Goal: Task Accomplishment & Management: Complete application form

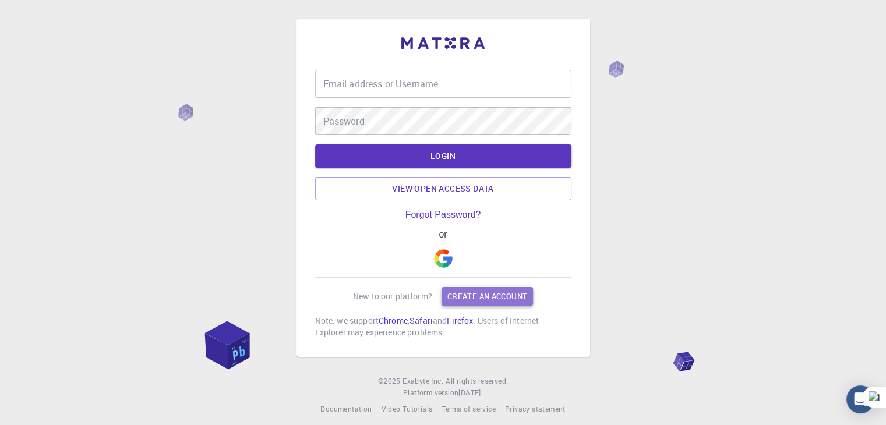
click at [479, 306] on link "Create an account" at bounding box center [487, 296] width 91 height 19
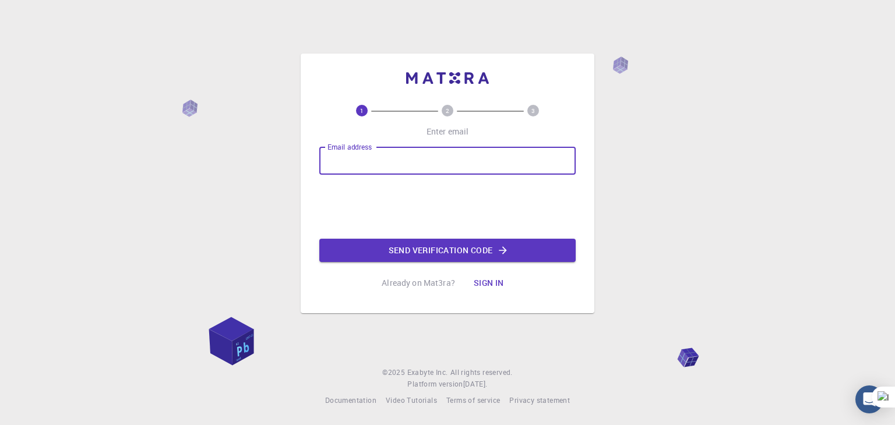
click at [444, 161] on input "Email address" at bounding box center [447, 161] width 256 height 28
type input "[EMAIL_ADDRESS][DOMAIN_NAME]"
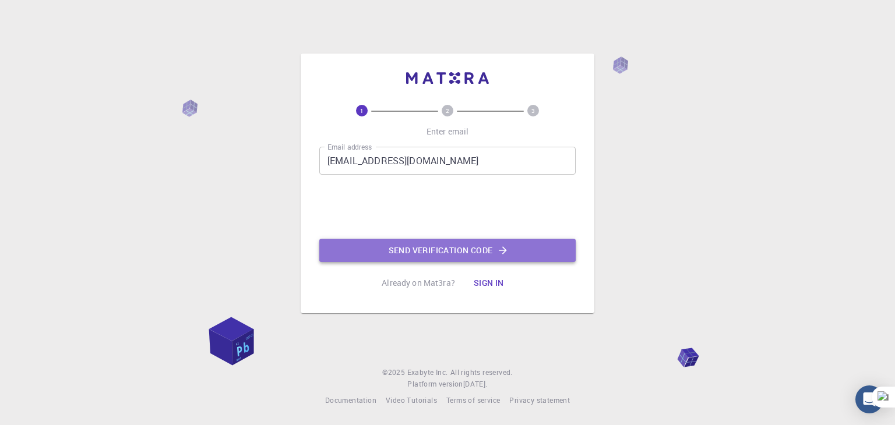
click at [429, 251] on button "Send verification code" at bounding box center [447, 250] width 256 height 23
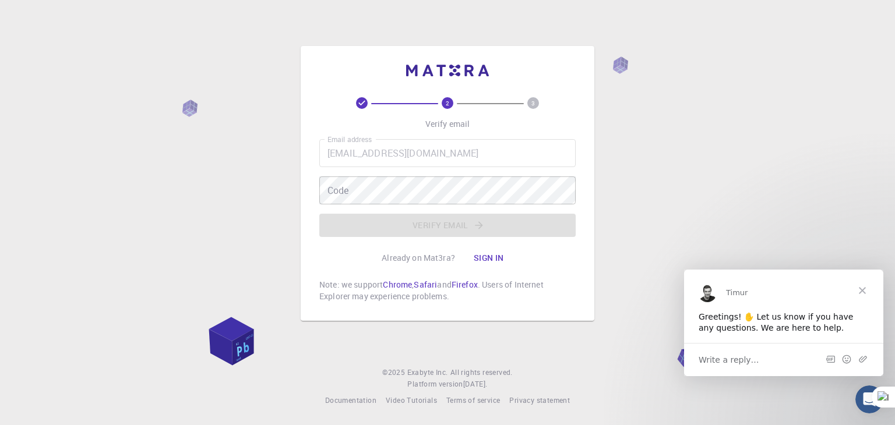
click at [380, 207] on div "Email address [EMAIL_ADDRESS][DOMAIN_NAME] Email address Code Code Verify email" at bounding box center [447, 188] width 256 height 98
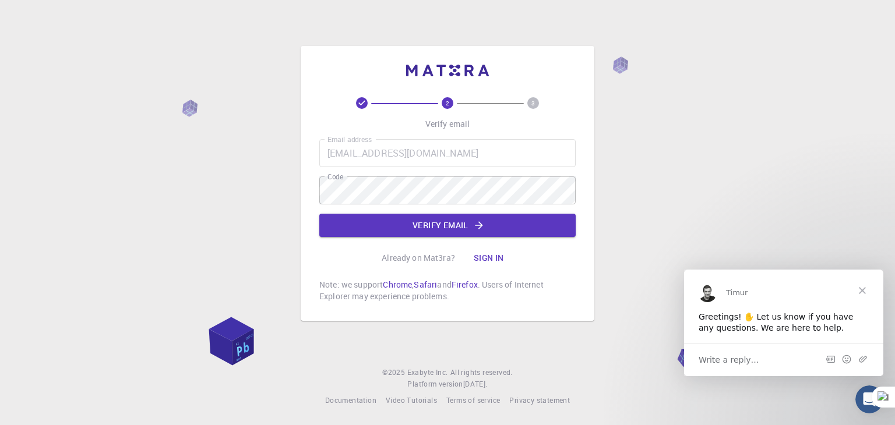
type textarea "vet"
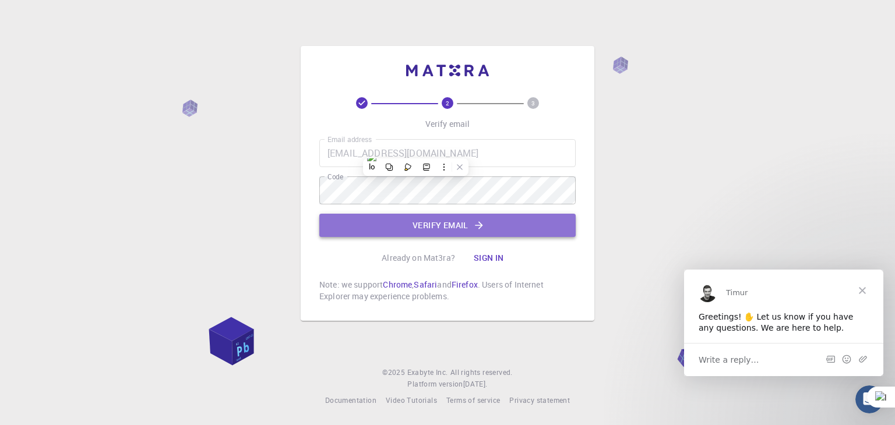
click at [426, 227] on button "Verify email" at bounding box center [447, 225] width 256 height 23
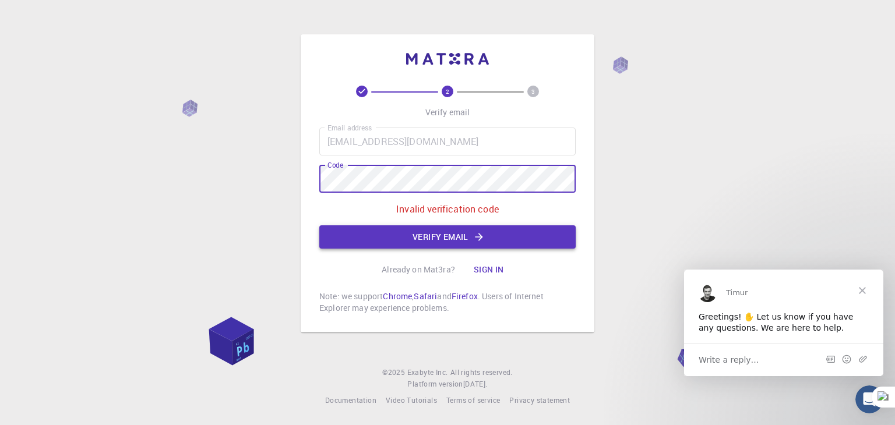
click at [454, 228] on button "Verify email" at bounding box center [447, 236] width 256 height 23
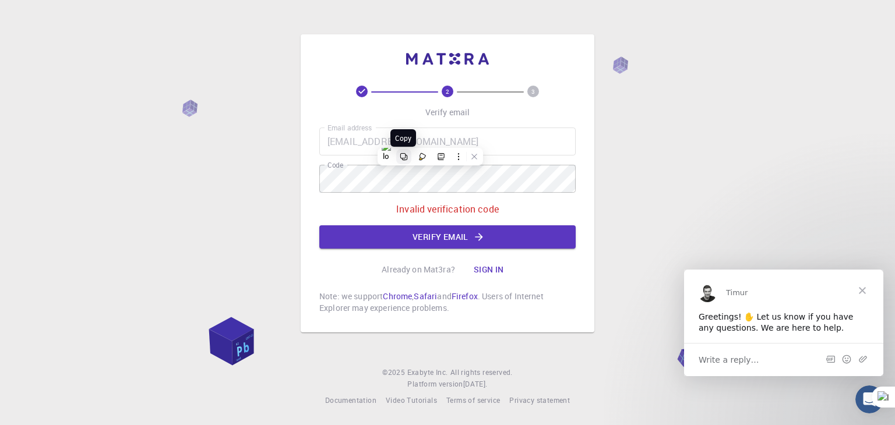
click at [404, 155] on icon at bounding box center [404, 157] width 8 height 8
click at [455, 234] on button "Verify email" at bounding box center [447, 236] width 256 height 23
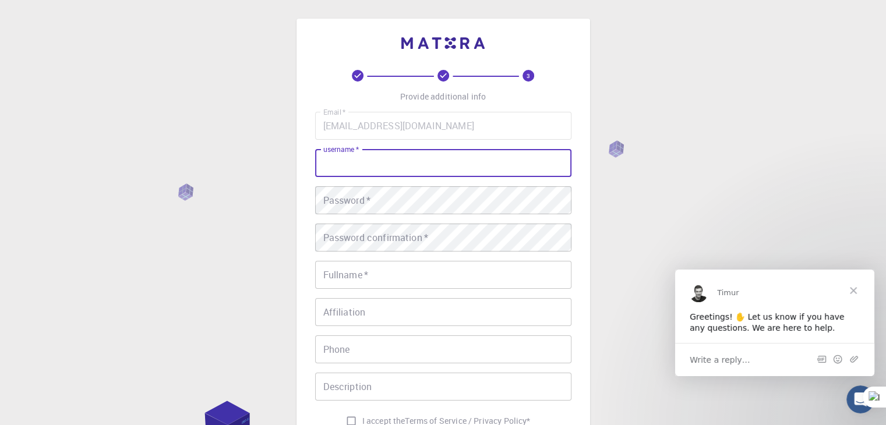
click at [422, 163] on input "username   *" at bounding box center [443, 163] width 256 height 28
drag, startPoint x: 405, startPoint y: 168, endPoint x: 443, endPoint y: 260, distance: 100.1
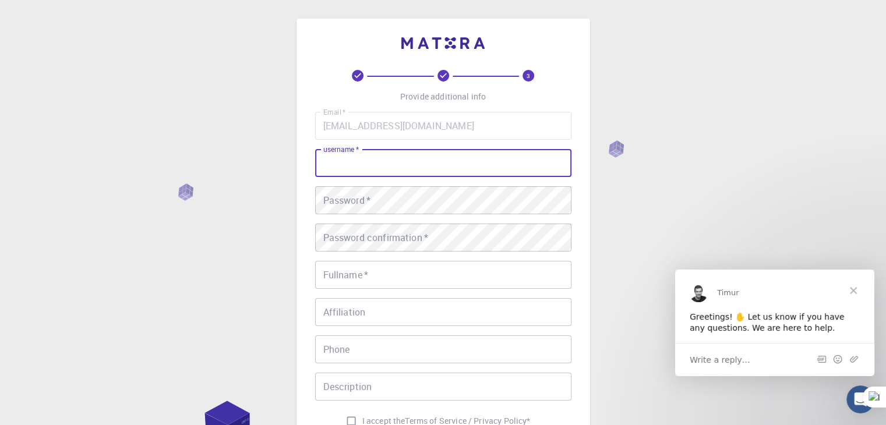
click at [443, 260] on div "Email   * [EMAIL_ADDRESS][DOMAIN_NAME] Email   * username   * username   * Pass…" at bounding box center [443, 272] width 256 height 320
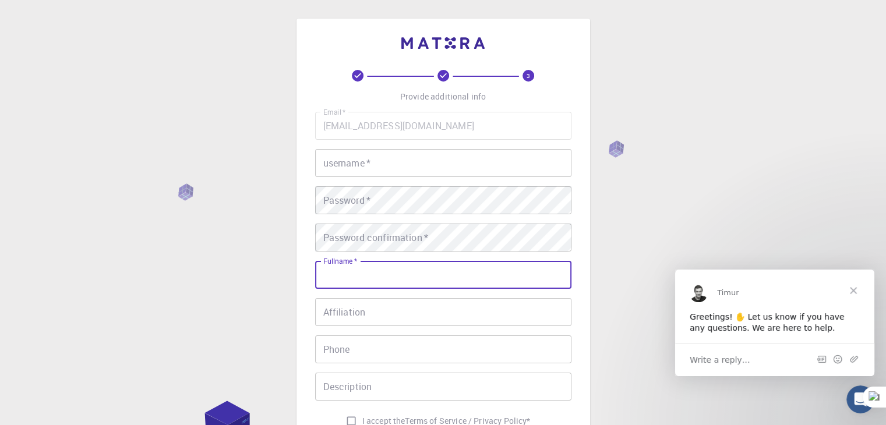
click at [326, 281] on input "Fullname   *" at bounding box center [443, 275] width 256 height 28
type input "[PERSON_NAME]"
type input "01005237465"
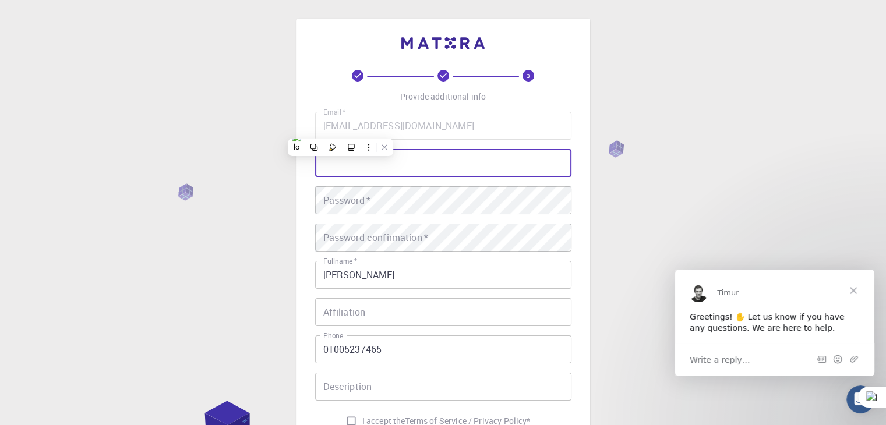
click at [368, 171] on input "username   *" at bounding box center [443, 163] width 256 height 28
type input "mohamedomar"
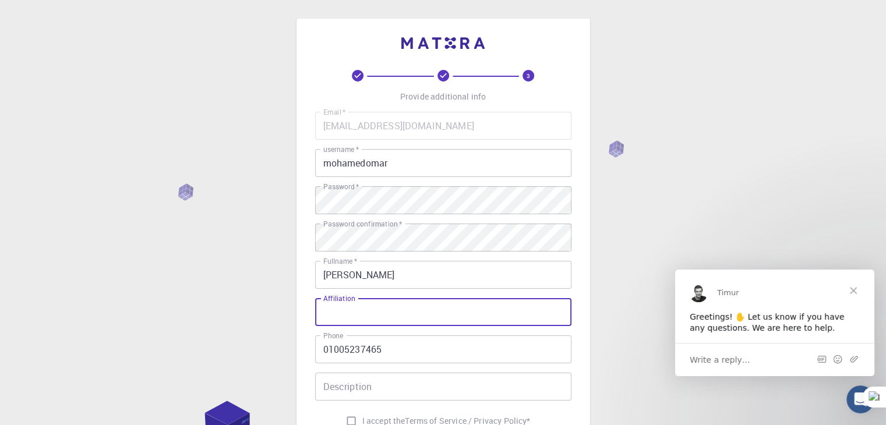
click at [403, 316] on input "Affiliation" at bounding box center [443, 312] width 256 height 28
type input "Beni- suef univeristy"
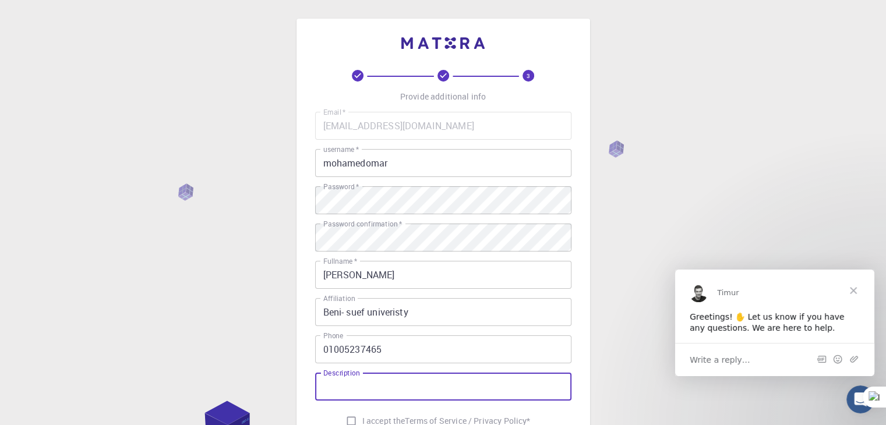
click at [409, 390] on input "Description" at bounding box center [443, 387] width 256 height 28
type input "teaching assiatant"
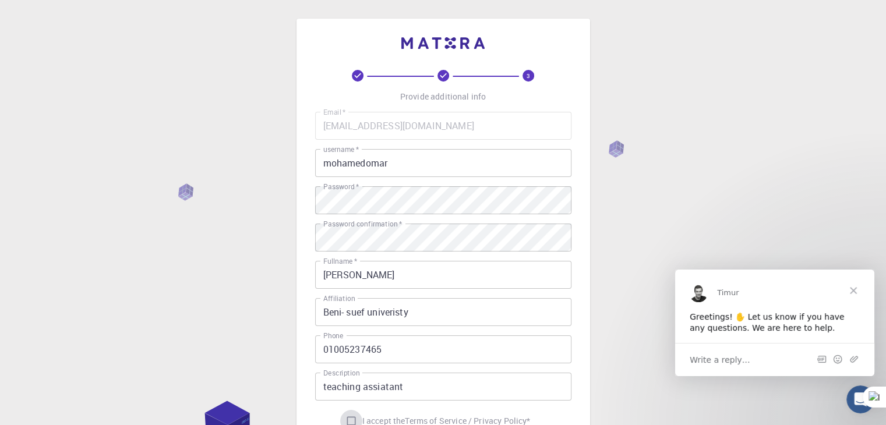
click at [350, 424] on input "I accept the Terms of Service / Privacy Policy *" at bounding box center [351, 421] width 22 height 22
checkbox input "true"
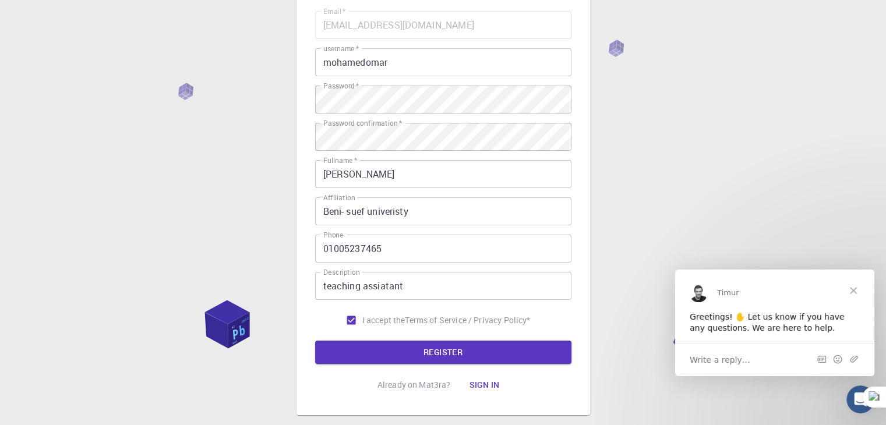
scroll to position [100, 0]
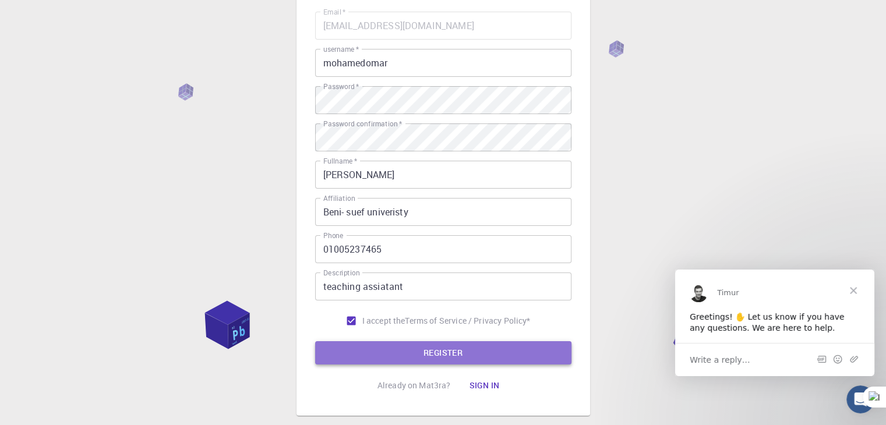
click at [532, 354] on button "REGISTER" at bounding box center [443, 352] width 256 height 23
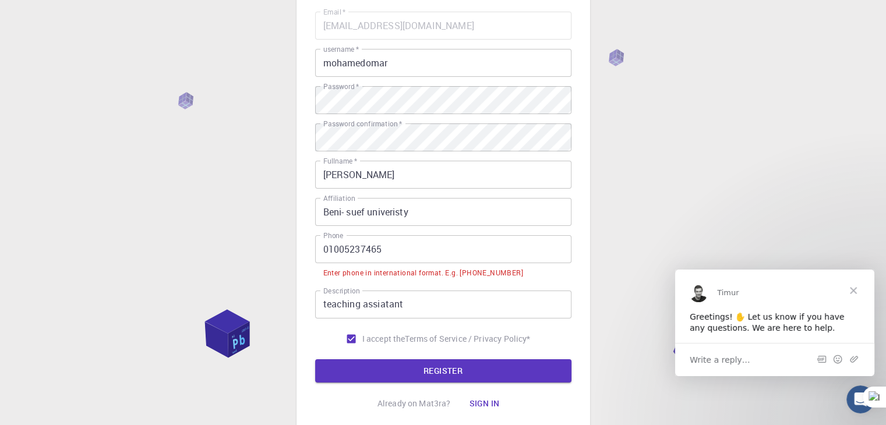
click at [317, 249] on input "01005237465" at bounding box center [443, 249] width 256 height 28
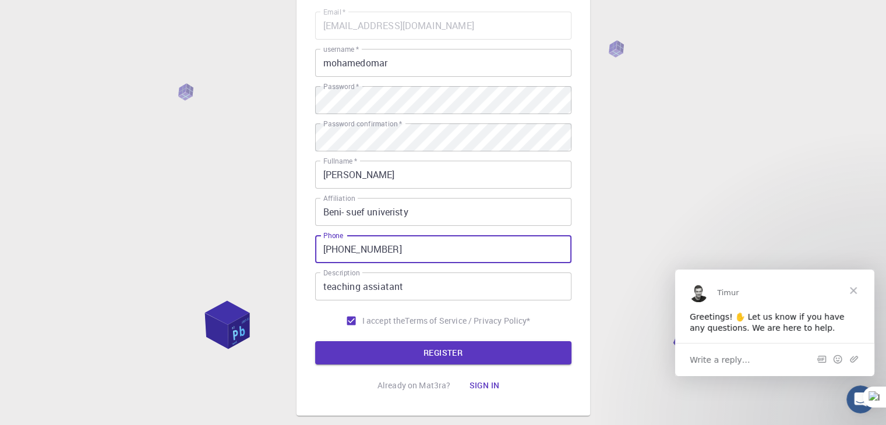
click at [315, 341] on button "REGISTER" at bounding box center [443, 352] width 256 height 23
type input "[PHONE_NUMBER]"
click at [315, 341] on button "REGISTER" at bounding box center [443, 352] width 256 height 23
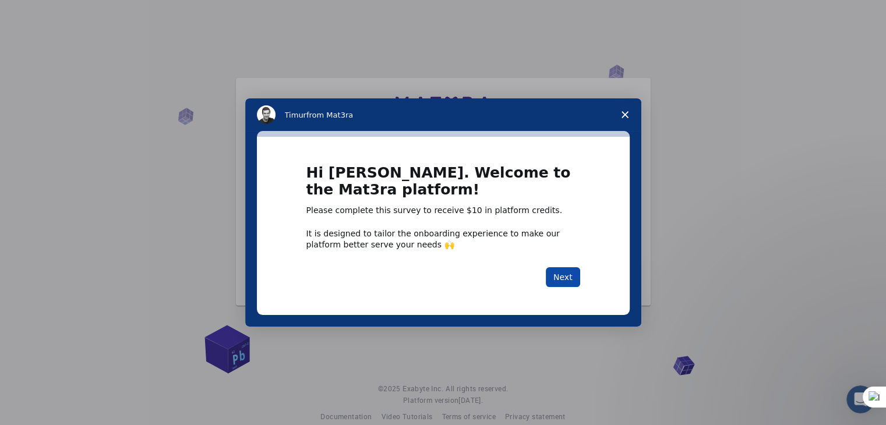
click at [560, 284] on button "Next" at bounding box center [563, 277] width 34 height 20
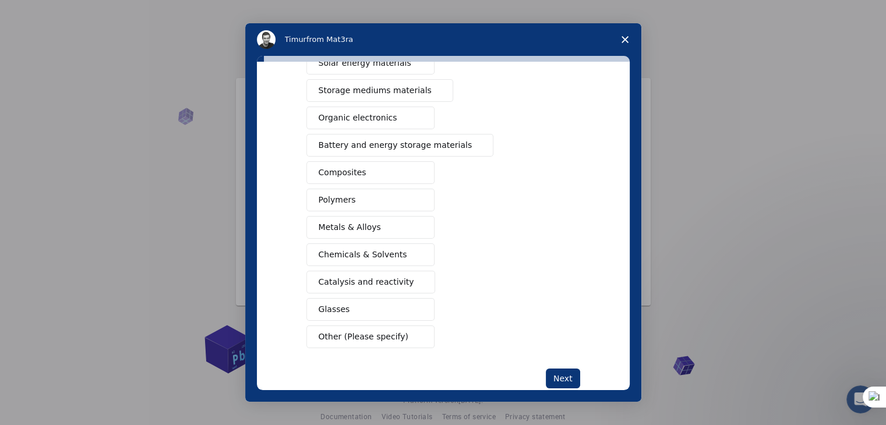
scroll to position [108, 0]
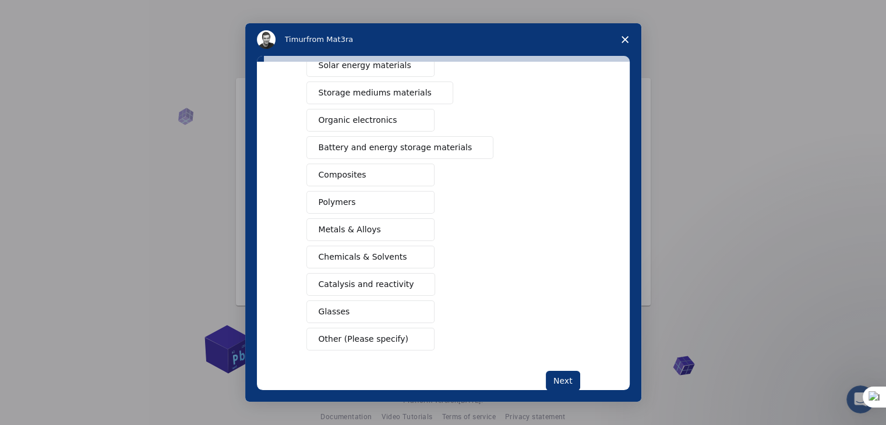
click at [362, 257] on span "Chemicals & Solvents" at bounding box center [363, 257] width 89 height 12
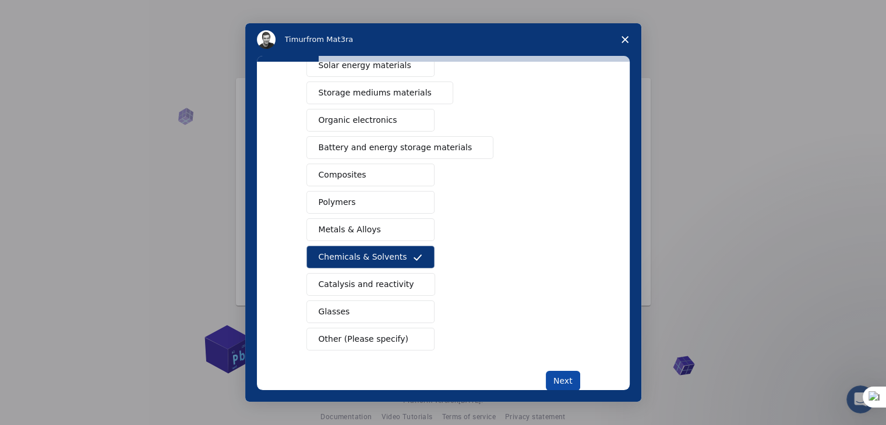
click at [557, 376] on button "Next" at bounding box center [563, 381] width 34 height 20
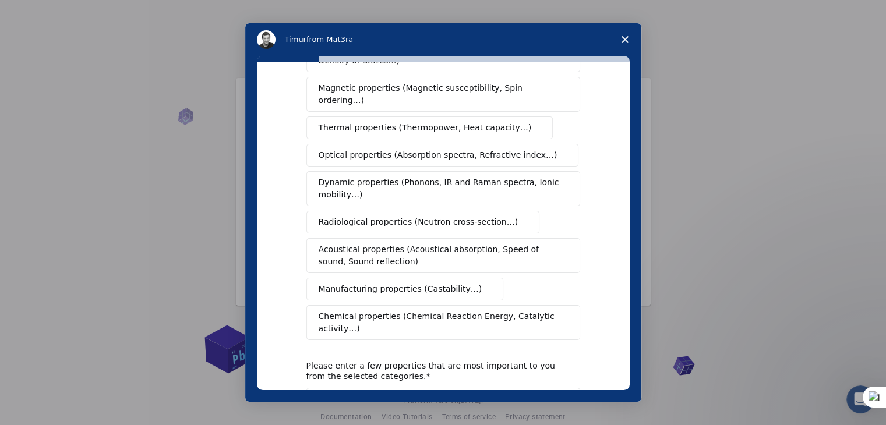
scroll to position [0, 0]
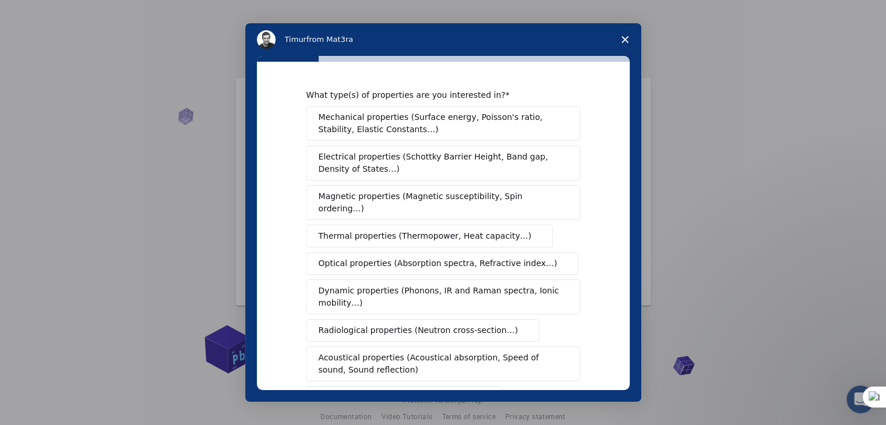
drag, startPoint x: 557, startPoint y: 376, endPoint x: 524, endPoint y: 271, distance: 110.4
click at [624, 37] on icon "Close survey" at bounding box center [625, 39] width 7 height 7
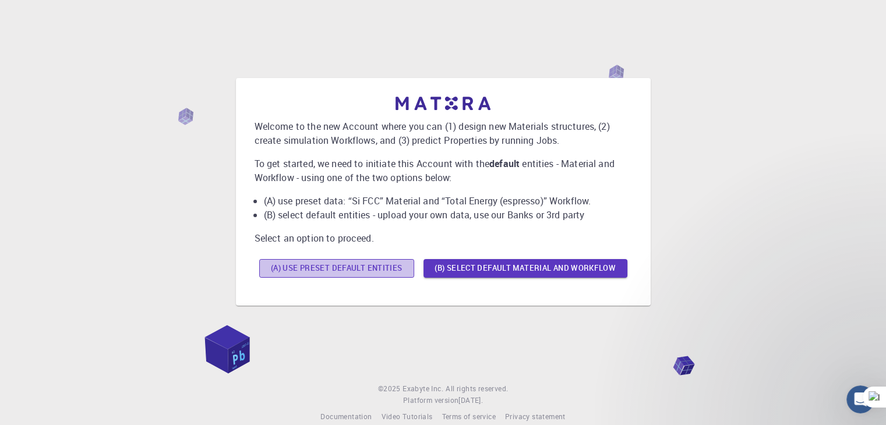
click at [404, 269] on button "(A) Use preset default entities" at bounding box center [336, 268] width 155 height 19
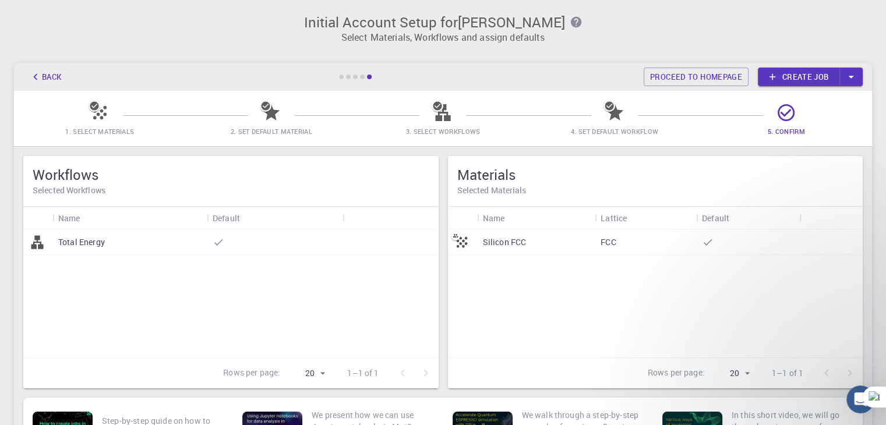
click at [361, 75] on div at bounding box center [362, 77] width 5 height 5
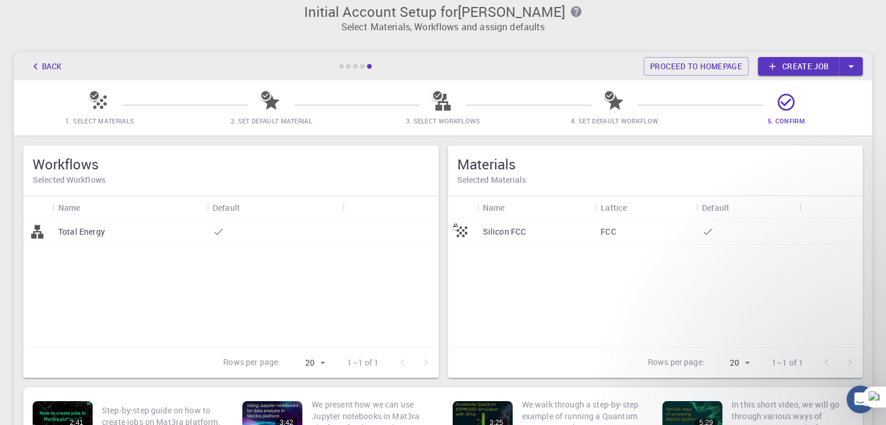
scroll to position [6, 0]
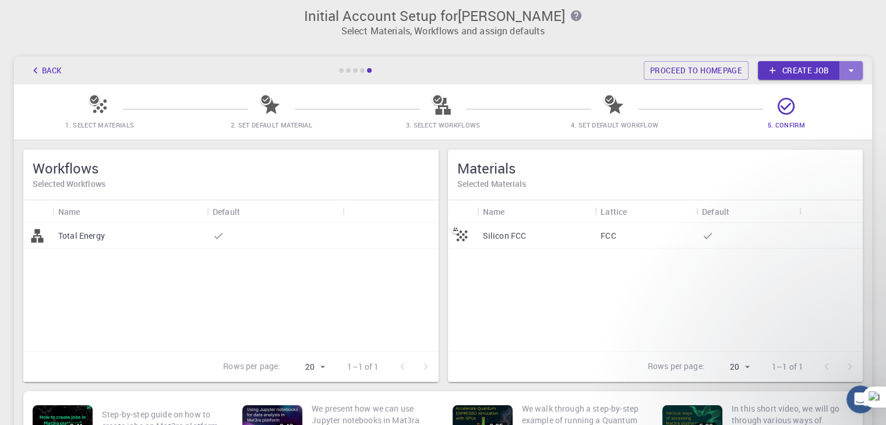
click at [856, 66] on icon "button" at bounding box center [851, 70] width 13 height 13
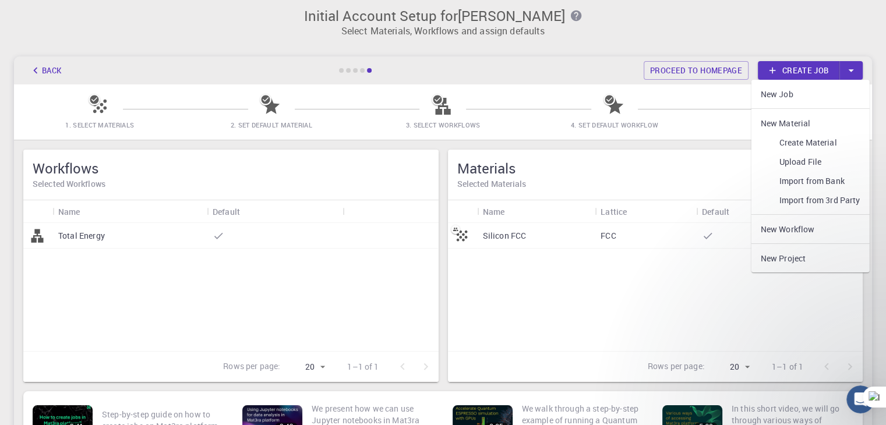
scroll to position [0, 0]
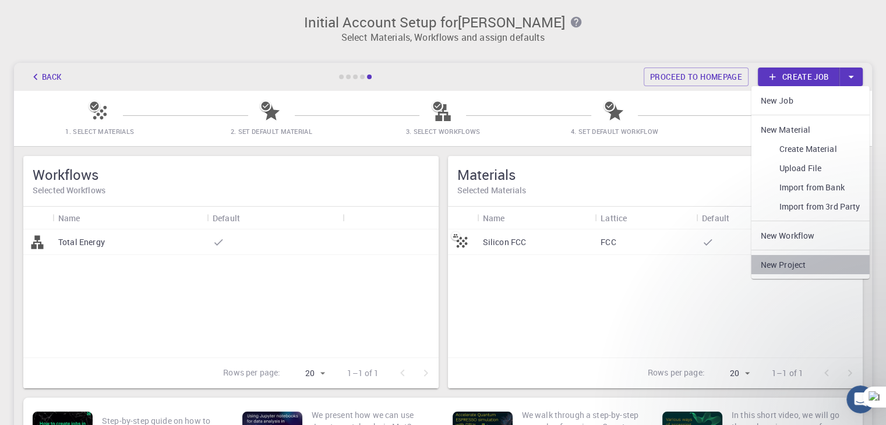
click at [801, 266] on link "New Project" at bounding box center [811, 264] width 118 height 19
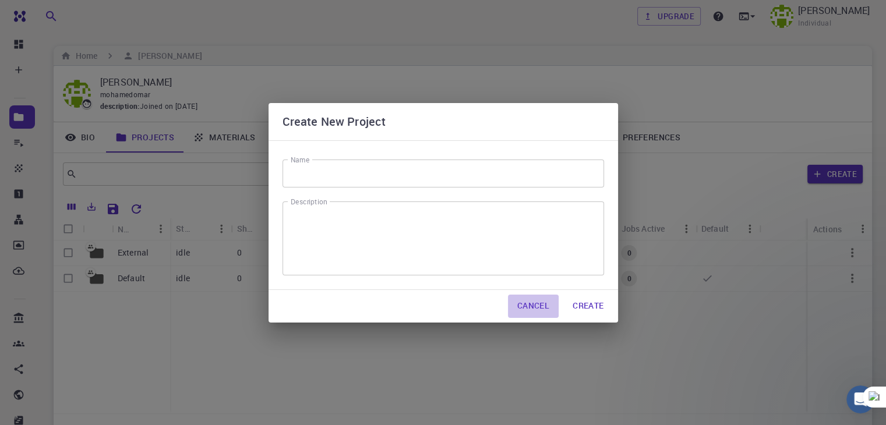
click at [530, 318] on button "Cancel" at bounding box center [533, 306] width 51 height 23
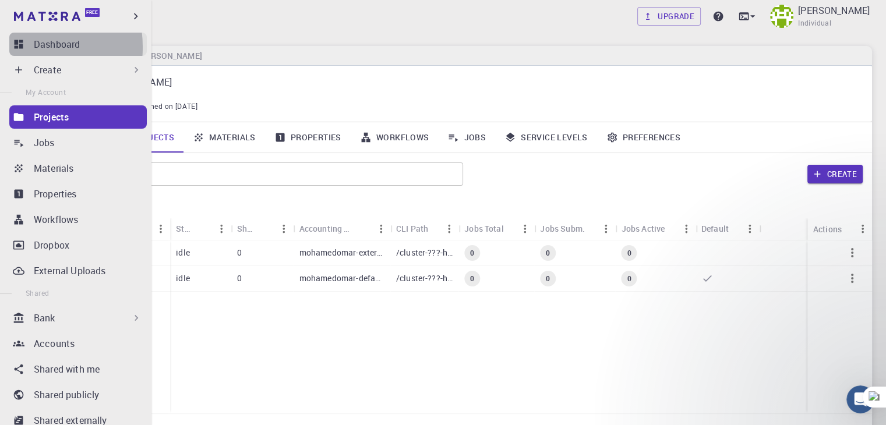
click at [19, 47] on icon at bounding box center [19, 44] width 12 height 12
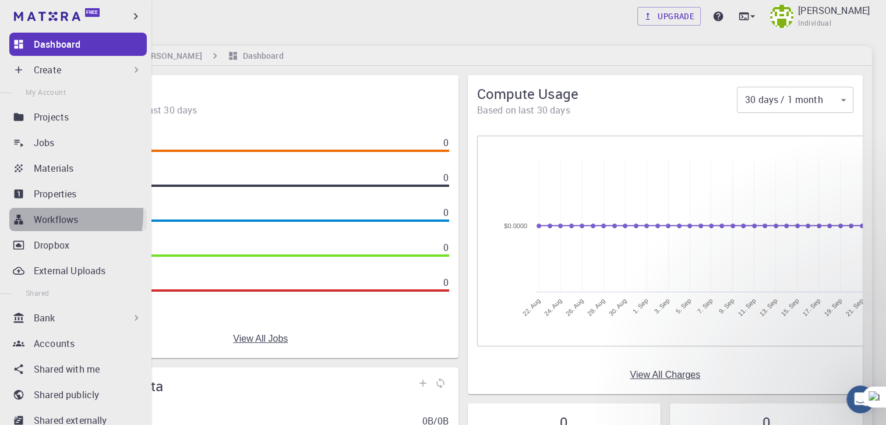
click at [40, 214] on p "Workflows" at bounding box center [56, 220] width 44 height 14
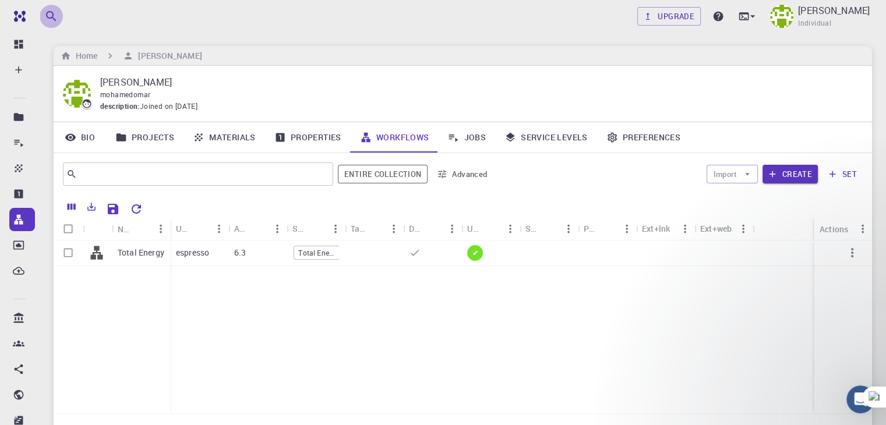
click at [54, 20] on icon "button" at bounding box center [51, 16] width 14 height 14
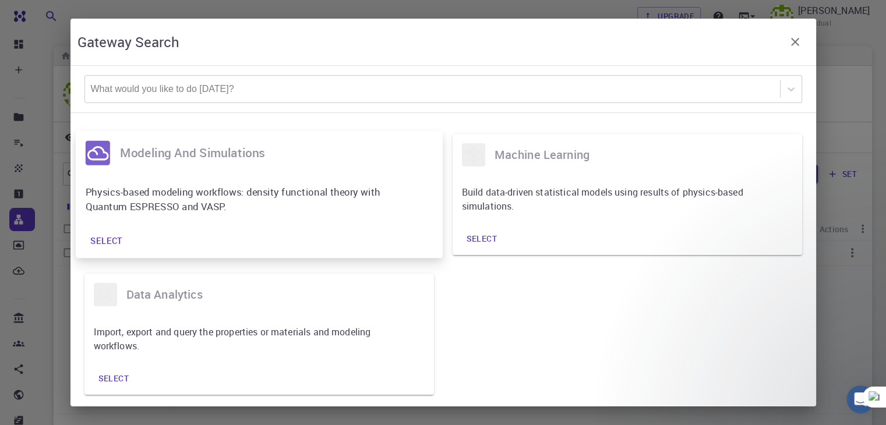
click at [149, 163] on h6 "modeling and simulations" at bounding box center [275, 153] width 313 height 20
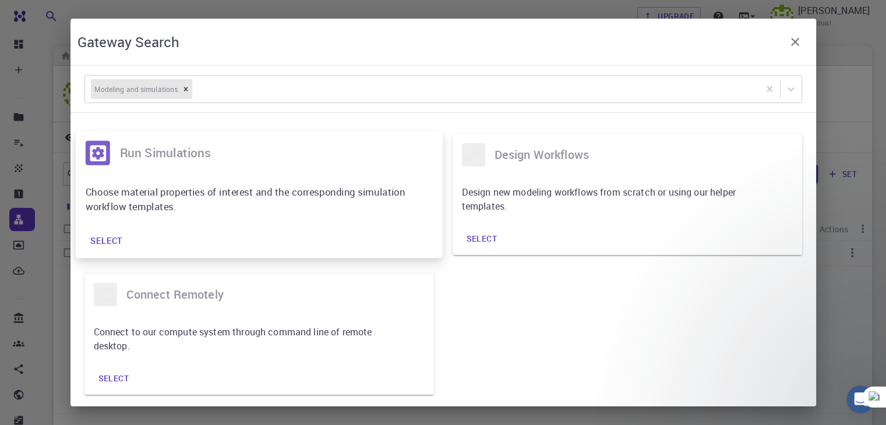
click at [153, 163] on h6 "run simulations" at bounding box center [275, 153] width 313 height 20
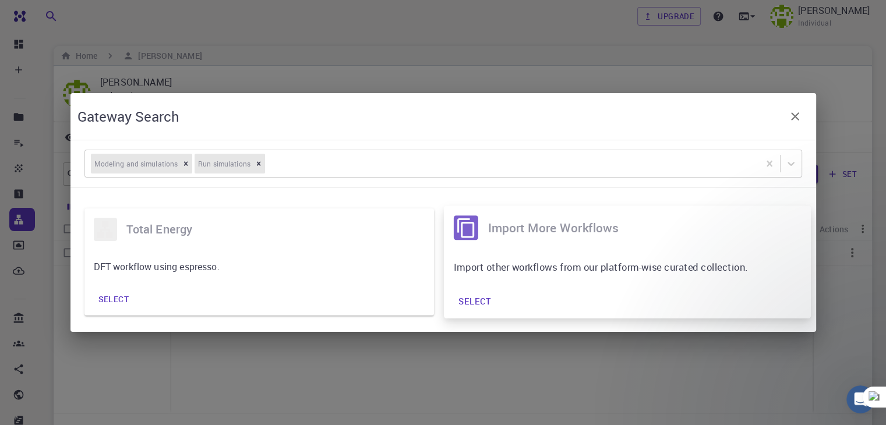
click at [476, 274] on p "Import other workflows from our platform-wise curated collection." at bounding box center [618, 267] width 330 height 15
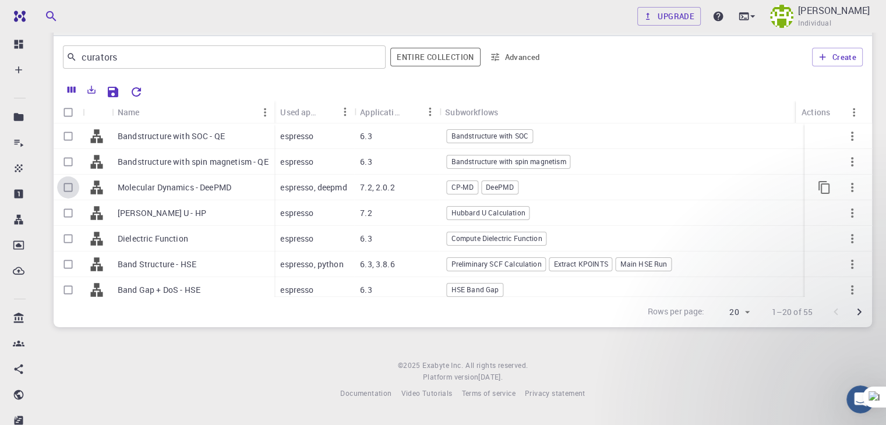
click at [68, 189] on input "Select row" at bounding box center [68, 188] width 22 height 22
checkbox input "true"
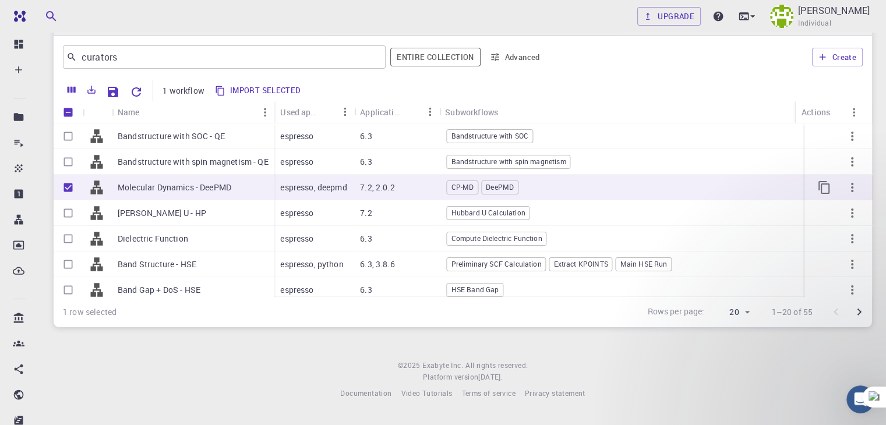
click at [464, 185] on span "CP-MD" at bounding box center [462, 187] width 31 height 10
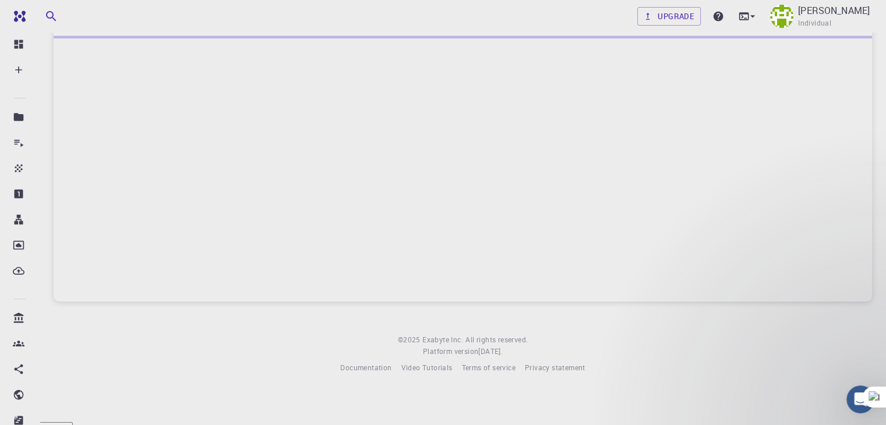
scroll to position [4, 0]
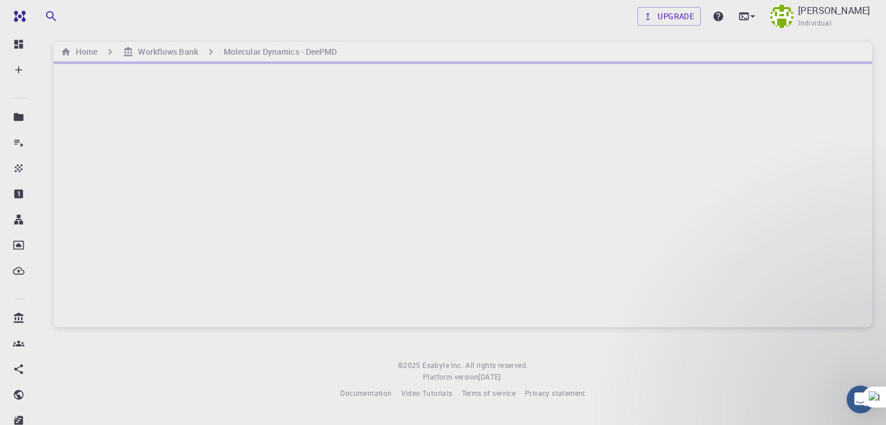
click at [651, 122] on div at bounding box center [463, 195] width 819 height 266
click at [650, 122] on div at bounding box center [463, 195] width 819 height 266
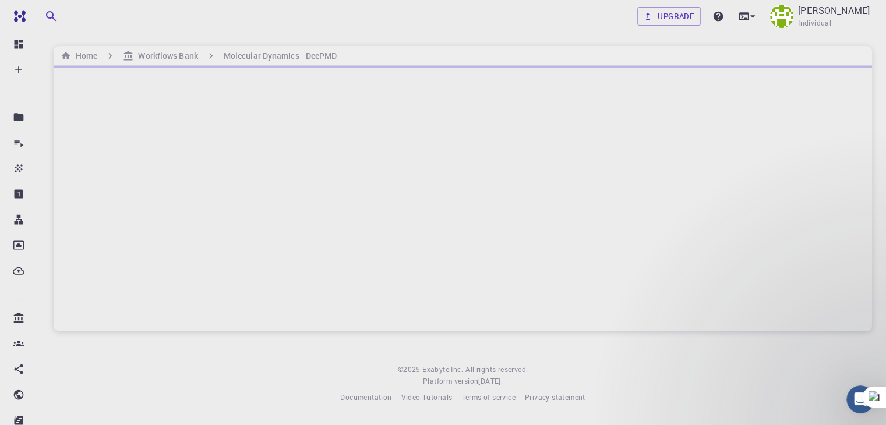
click at [643, 158] on div at bounding box center [463, 199] width 819 height 266
click at [270, 96] on div at bounding box center [463, 199] width 819 height 266
click at [278, 177] on div at bounding box center [463, 199] width 819 height 266
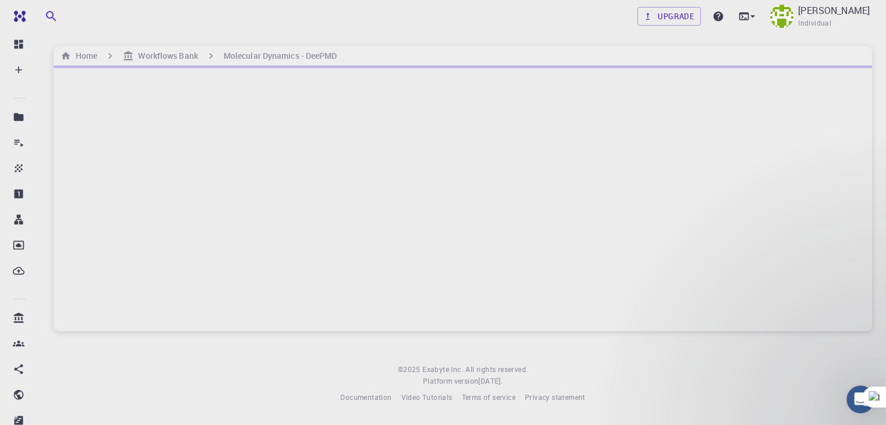
click at [238, 135] on div at bounding box center [463, 199] width 819 height 266
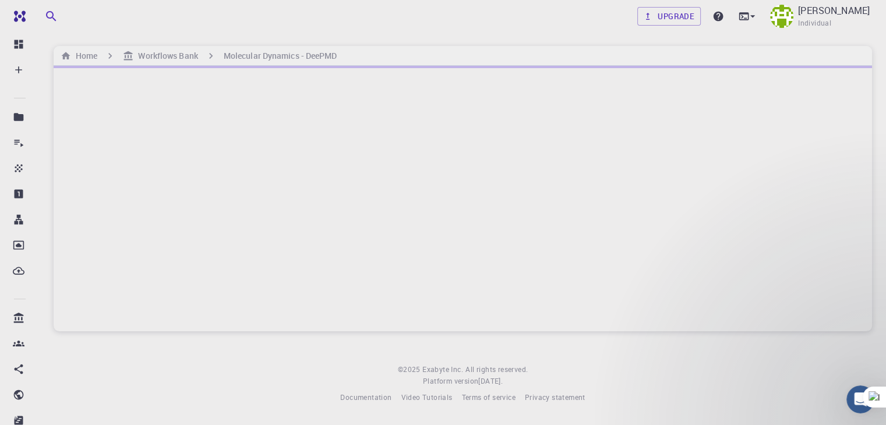
click at [238, 135] on div at bounding box center [463, 199] width 819 height 266
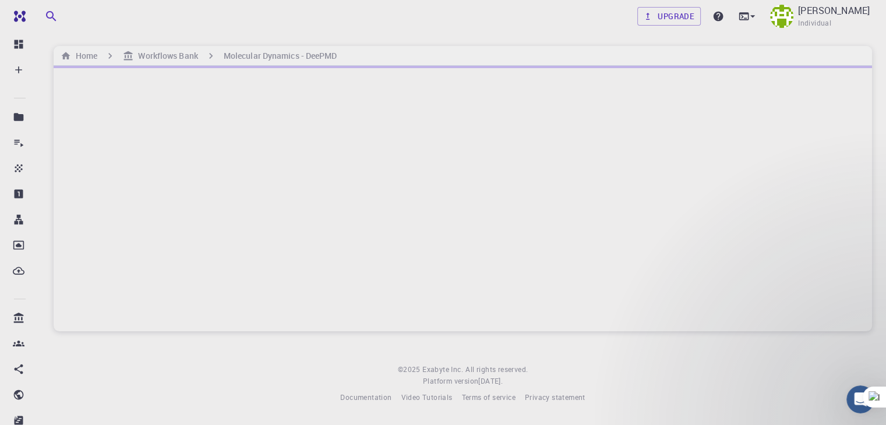
click at [238, 135] on div at bounding box center [463, 199] width 819 height 266
drag, startPoint x: 238, startPoint y: 135, endPoint x: 476, endPoint y: 211, distance: 250.0
click at [476, 211] on div at bounding box center [463, 199] width 819 height 266
click at [273, 189] on div at bounding box center [463, 199] width 819 height 266
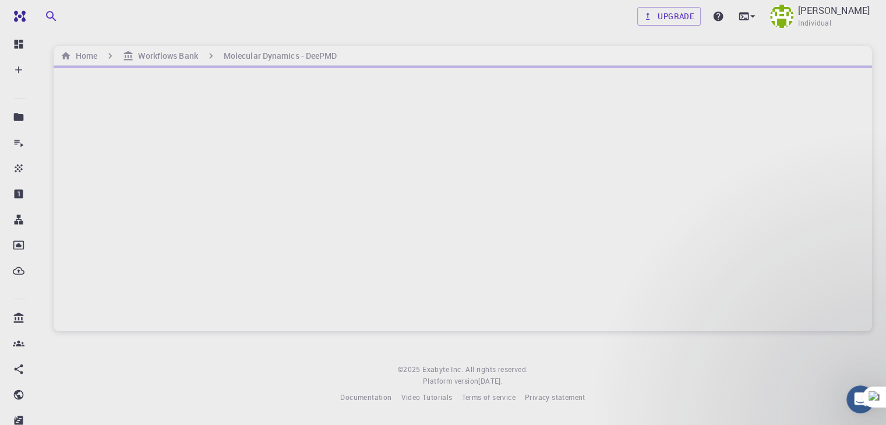
click at [273, 189] on div at bounding box center [463, 199] width 819 height 266
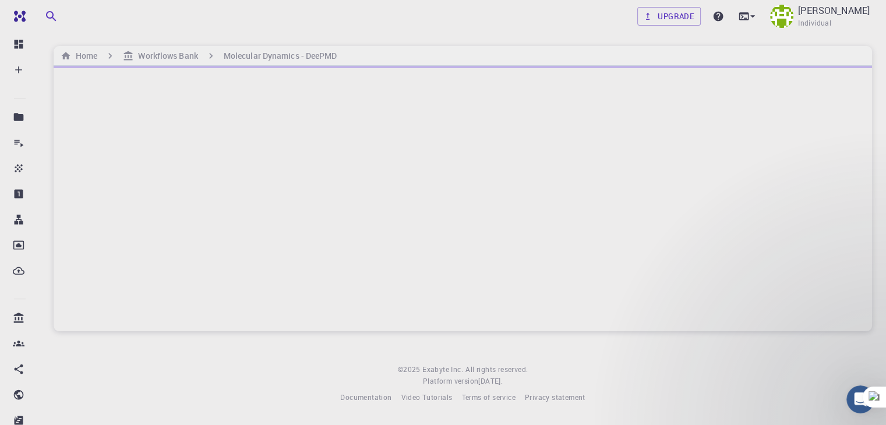
click at [273, 189] on div at bounding box center [463, 199] width 819 height 266
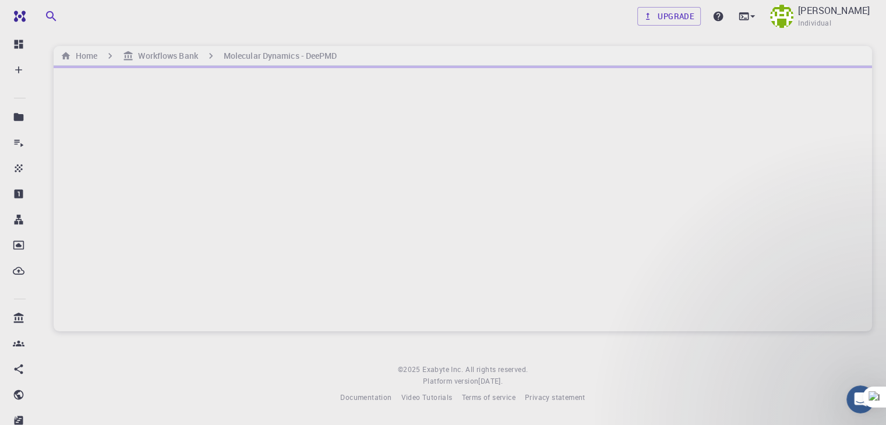
click at [273, 189] on div at bounding box center [463, 199] width 819 height 266
click at [271, 186] on div at bounding box center [463, 199] width 819 height 266
click at [191, 112] on div at bounding box center [463, 195] width 819 height 266
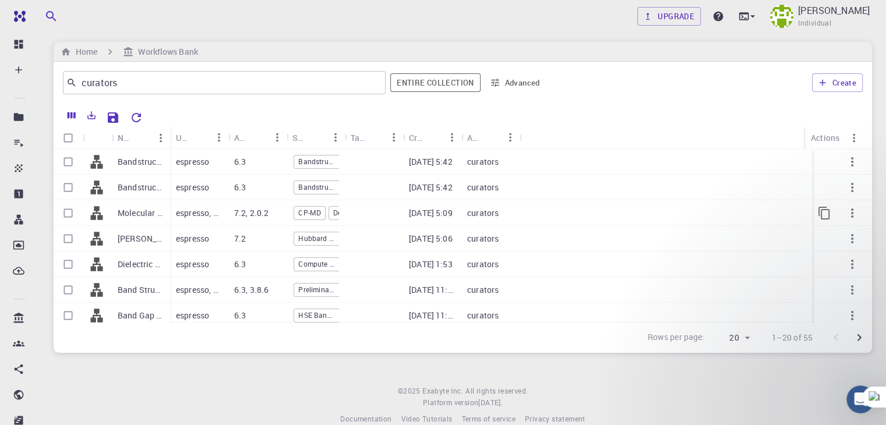
click at [128, 216] on p "Molecular Dynamics - DeePMD" at bounding box center [141, 213] width 47 height 12
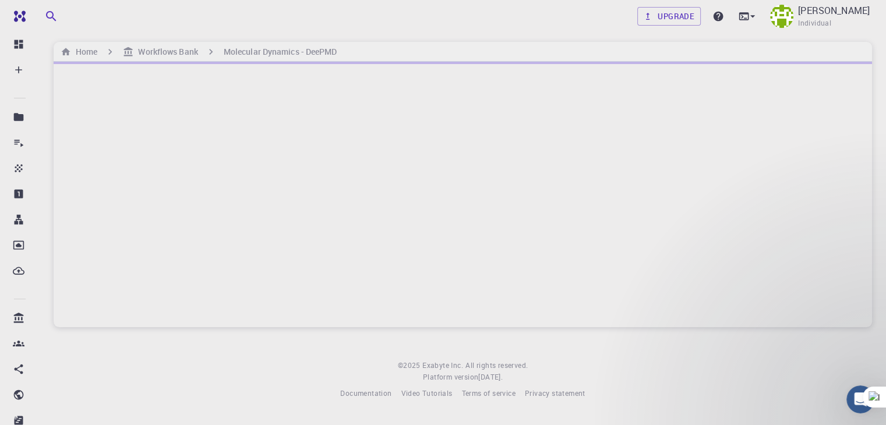
click at [278, 146] on div at bounding box center [463, 195] width 819 height 266
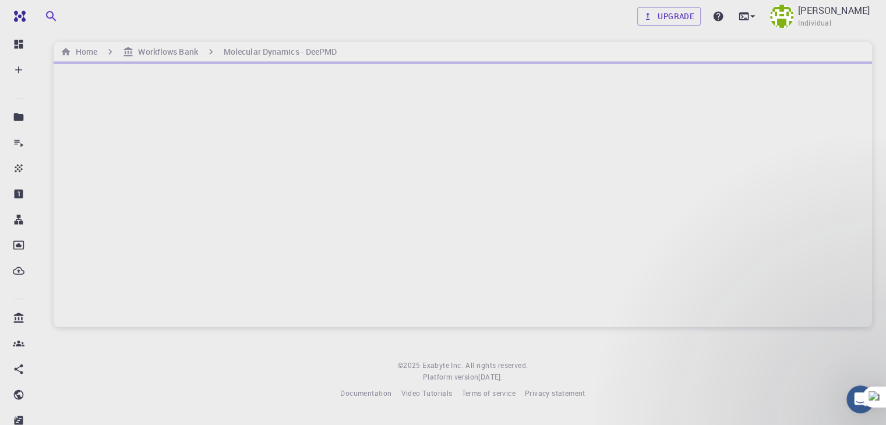
click at [278, 146] on div at bounding box center [463, 195] width 819 height 266
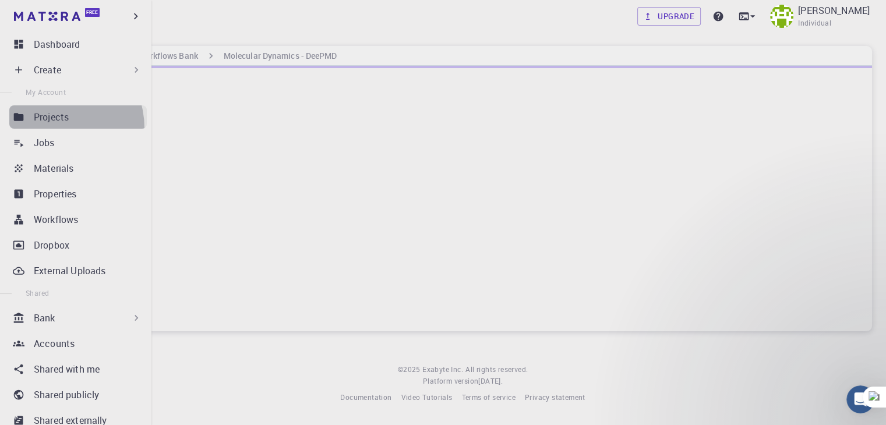
click at [52, 128] on link "Projects" at bounding box center [77, 116] width 137 height 23
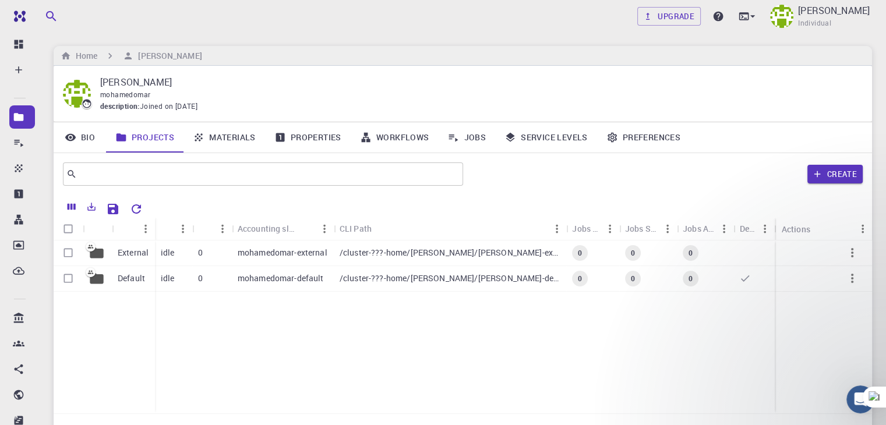
click at [220, 149] on link "Materials" at bounding box center [225, 137] width 82 height 30
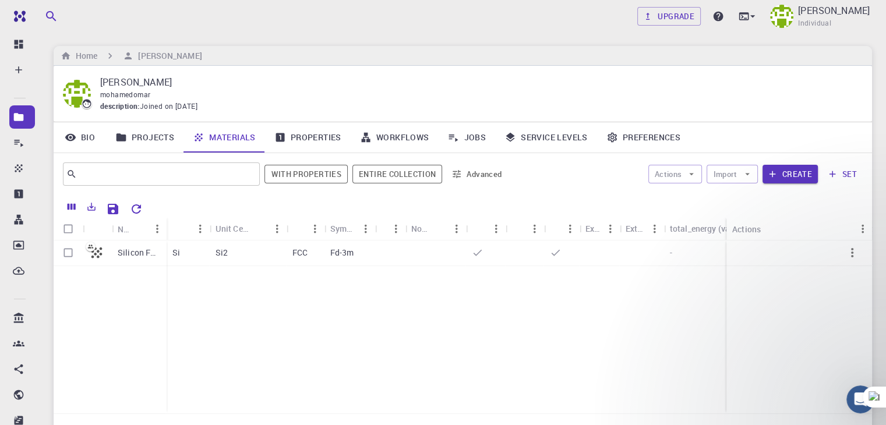
scroll to position [119, 0]
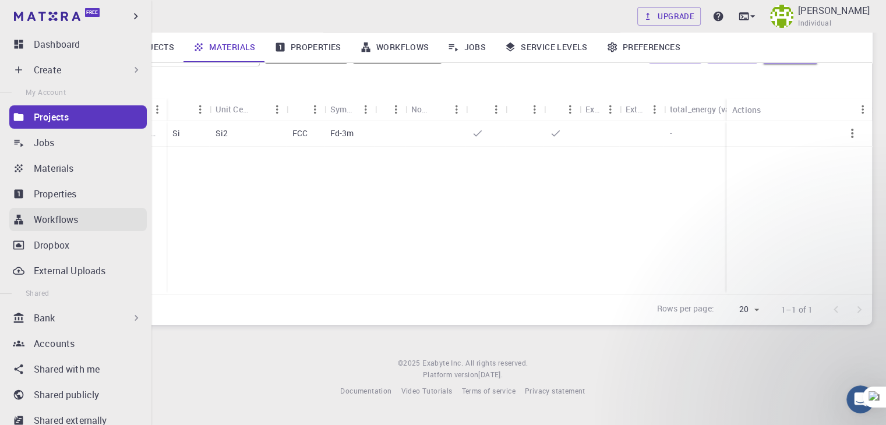
click at [41, 213] on p "Workflows" at bounding box center [56, 220] width 44 height 14
